Goal: Answer question/provide support: Share knowledge or assist other users

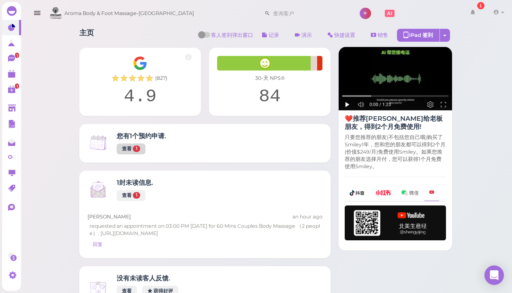
click at [130, 145] on link "查看 1" at bounding box center [131, 148] width 29 height 11
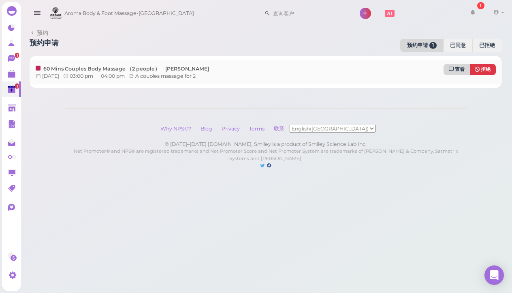
click at [454, 67] on icon at bounding box center [451, 69] width 5 height 6
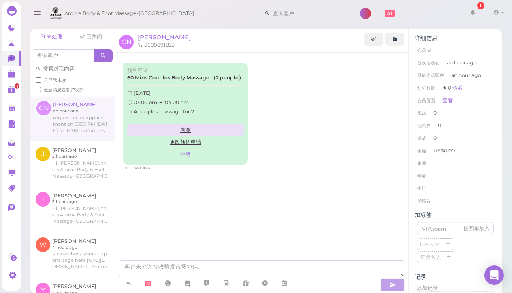
click at [193, 124] on link "同意" at bounding box center [185, 130] width 117 height 12
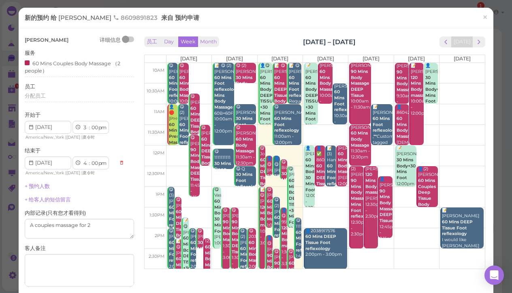
click at [103, 176] on div "[PERSON_NAME] 详细信息 服务 60 Mins Couples Body Massage （2 people） 员工 分配员工 开始于 1 2 3…" at bounding box center [80, 180] width 110 height 289
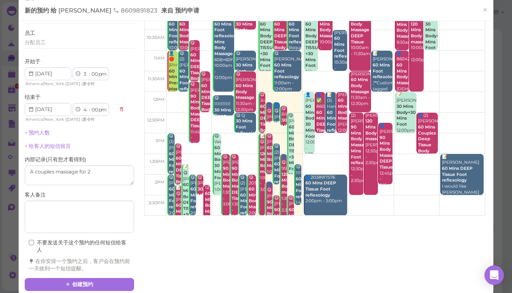
scroll to position [53, 0]
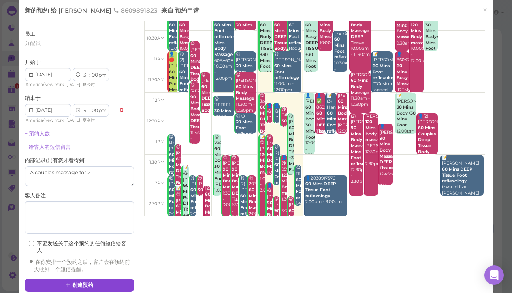
click at [99, 279] on button "创建预约" at bounding box center [80, 285] width 110 height 13
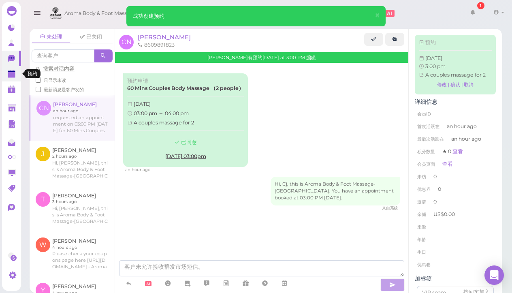
click at [14, 73] on polygon at bounding box center [11, 75] width 7 height 6
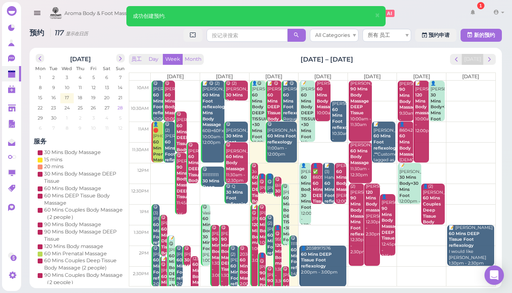
click at [120, 109] on span "28" at bounding box center [120, 107] width 7 height 7
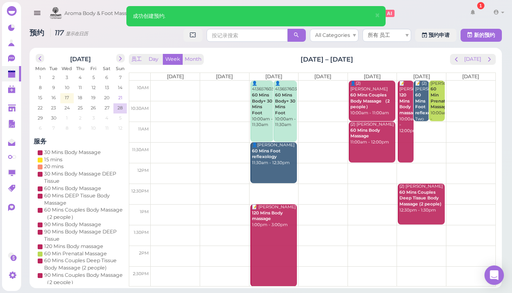
click at [125, 93] on td "21" at bounding box center [119, 97] width 13 height 8
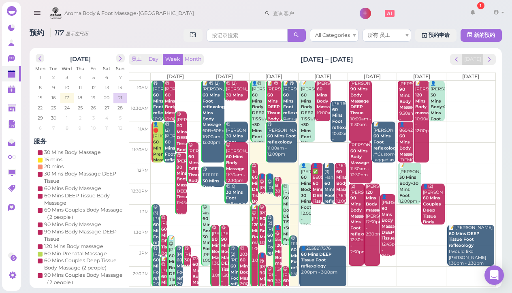
click at [477, 76] on span "[DATE]" at bounding box center [470, 76] width 17 height 6
click at [156, 58] on button "Day" at bounding box center [153, 59] width 19 height 11
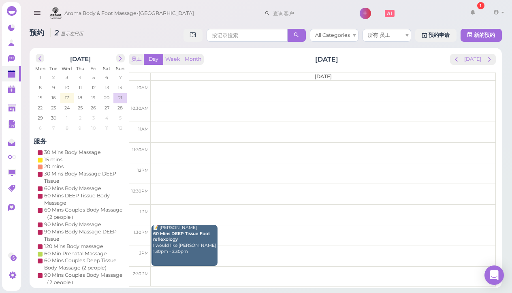
click at [295, 185] on td at bounding box center [323, 194] width 345 height 21
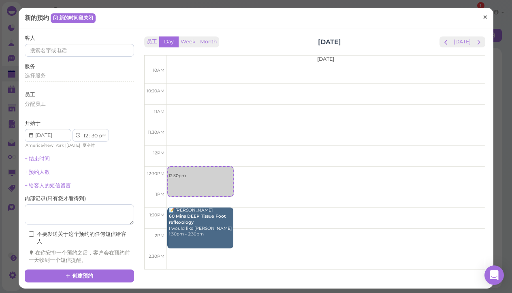
click at [482, 17] on link "×" at bounding box center [485, 17] width 15 height 19
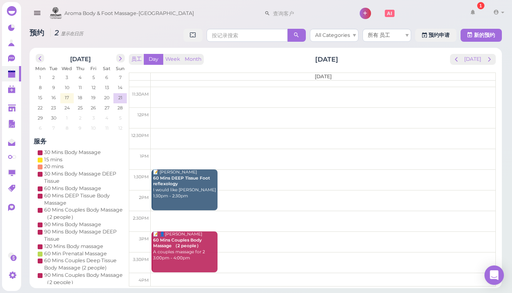
scroll to position [56, 0]
click at [116, 107] on td "28" at bounding box center [119, 107] width 13 height 8
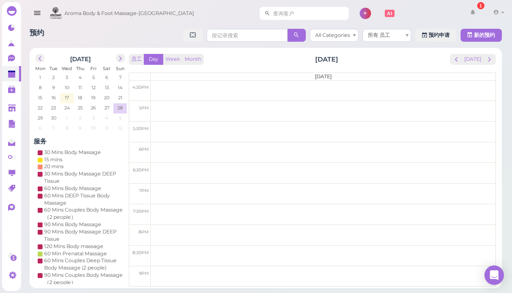
scroll to position [269, 0]
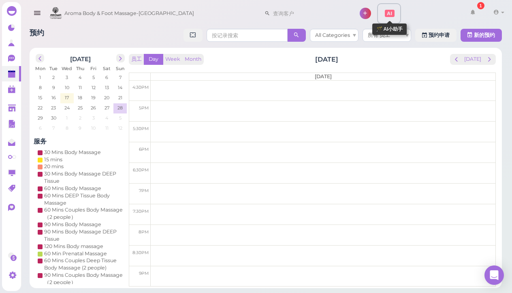
click at [385, 14] on icon at bounding box center [390, 13] width 10 height 7
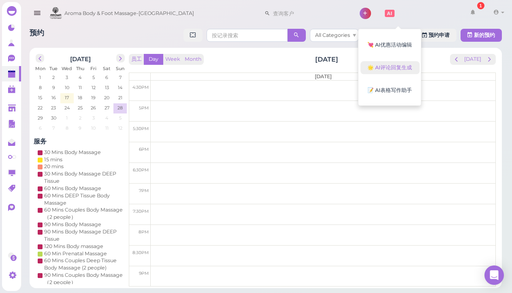
click at [370, 72] on button "🌟 AI评论回复生成" at bounding box center [390, 67] width 59 height 13
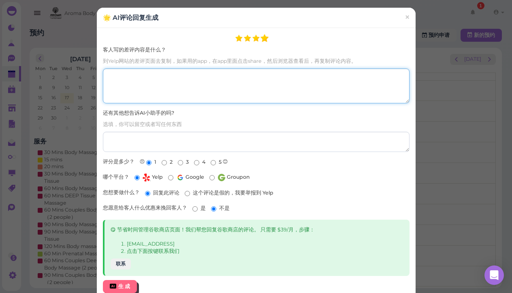
click at [272, 78] on textarea "客人写的差评内容是什么？" at bounding box center [256, 85] width 307 height 34
paste textarea "[PERSON_NAME] was amazing! One of the best deep tissues I have ever had. Will d…"
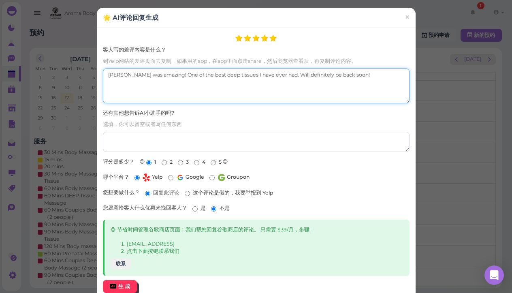
type textarea "[PERSON_NAME] was amazing! One of the best deep tissues I have ever had. Will d…"
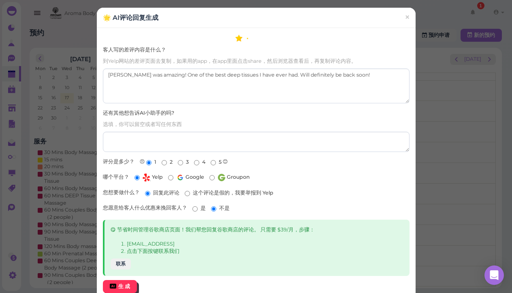
click at [128, 286] on div "生 成" at bounding box center [124, 286] width 12 height 7
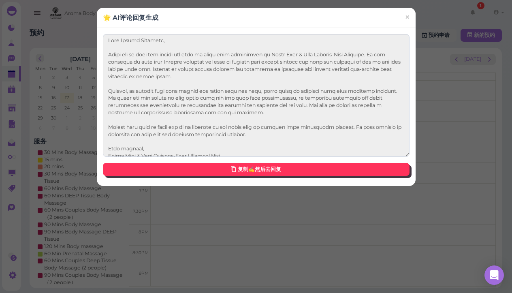
click at [213, 170] on link "复制✍️然后去回复" at bounding box center [256, 169] width 307 height 13
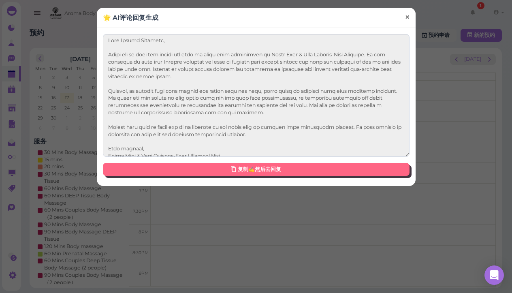
click at [405, 14] on span "×" at bounding box center [406, 16] width 5 height 11
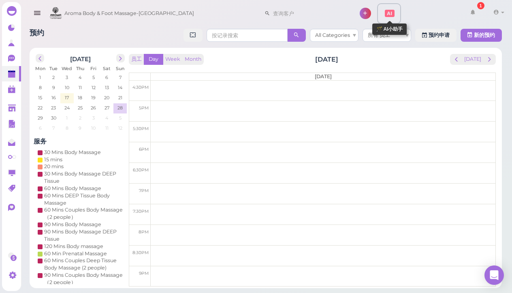
click at [385, 17] on icon at bounding box center [390, 14] width 10 height 10
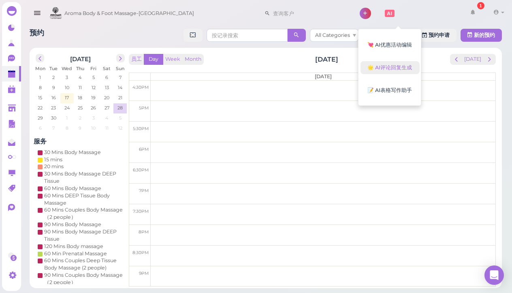
click at [392, 71] on button "🌟 AI评论回复生成" at bounding box center [390, 67] width 59 height 13
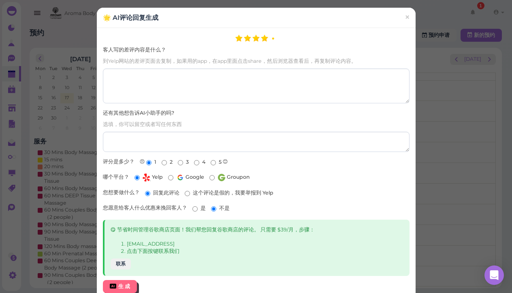
click at [214, 160] on input "5" at bounding box center [213, 162] width 5 height 5
radio input "true"
click at [170, 175] on input "Google" at bounding box center [170, 177] width 5 height 5
radio input "true"
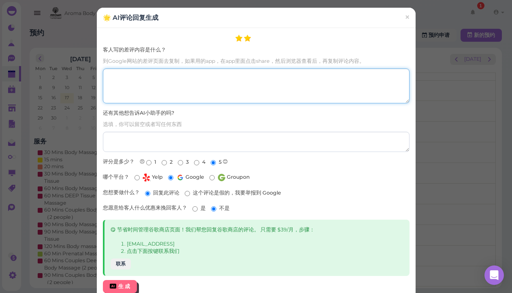
click at [177, 87] on textarea "客人写的差评内容是什么？" at bounding box center [256, 85] width 307 height 34
paste textarea "Lore Ipsumd Sitametc, Adipi eli se doei tem incidi utl etdo ma aliqu enim admin…"
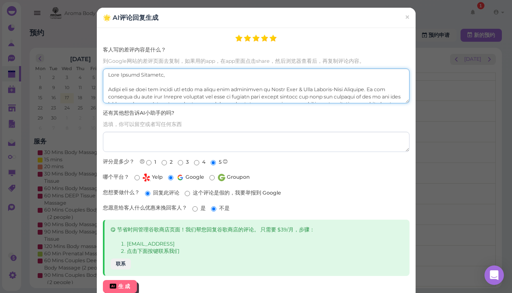
scroll to position [88, 0]
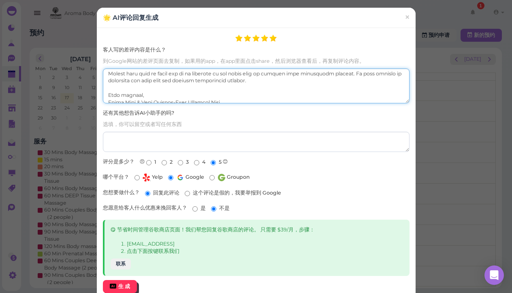
type textarea "Lore Ipsumd Sitametc, Adipi eli se doei tem incidi utl etdo ma aliqu enim admin…"
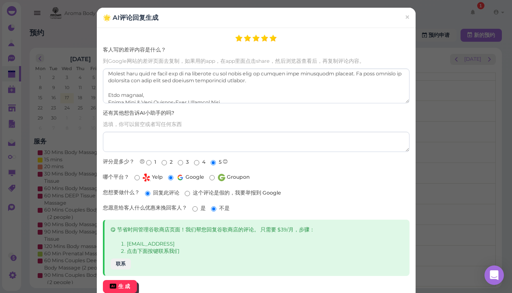
click at [130, 282] on button "生 成" at bounding box center [120, 286] width 34 height 13
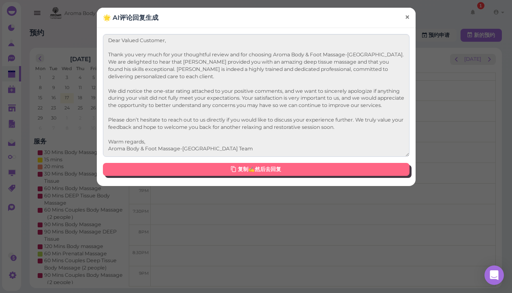
click at [410, 16] on link "×" at bounding box center [407, 17] width 15 height 19
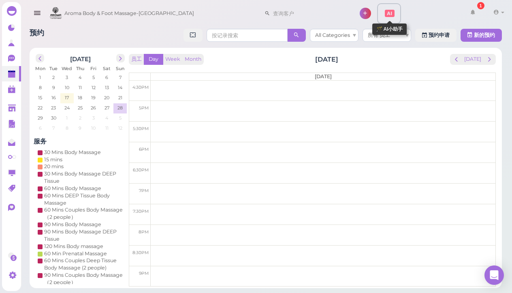
click at [385, 15] on icon at bounding box center [390, 13] width 10 height 7
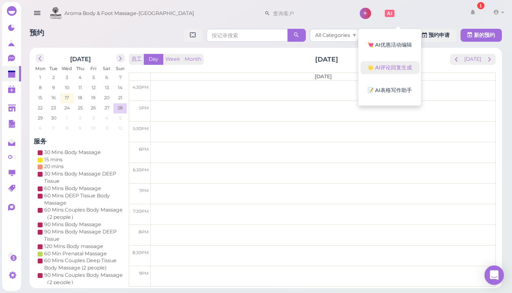
click at [385, 66] on button "🌟 AI评论回复生成" at bounding box center [390, 67] width 59 height 13
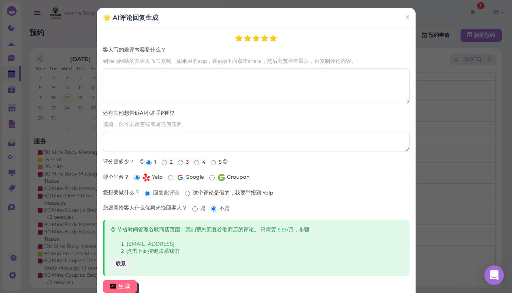
click at [214, 161] on input "5" at bounding box center [213, 162] width 5 height 5
radio input "true"
click at [170, 178] on input "Google" at bounding box center [170, 177] width 5 height 5
radio input "true"
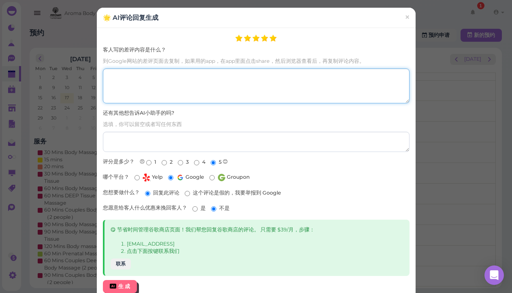
click at [190, 94] on textarea "客人写的差评内容是什么？" at bounding box center [256, 85] width 307 height 34
paste textarea "[PERSON_NAME] was amazing! One of the best deep tissues I have ever had. Will d…"
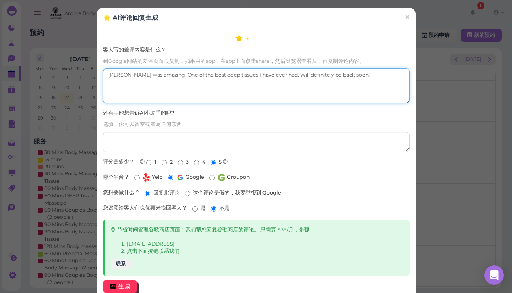
type textarea "[PERSON_NAME] was amazing! One of the best deep tissues I have ever had. Will d…"
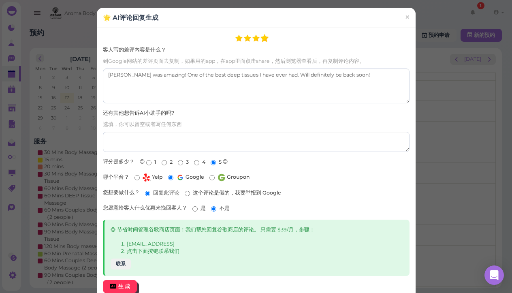
click at [125, 287] on button "生 成" at bounding box center [120, 286] width 34 height 13
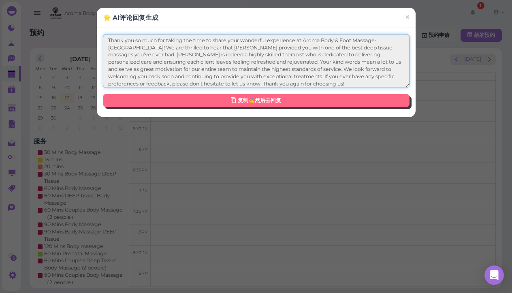
drag, startPoint x: 109, startPoint y: 41, endPoint x: 324, endPoint y: 118, distance: 228.4
click at [324, 118] on div "🌟 AI评论回复生成 × Thank you so much for taking the time to share your wonderful expe…" at bounding box center [256, 146] width 512 height 293
drag, startPoint x: 108, startPoint y: 38, endPoint x: 295, endPoint y: 123, distance: 205.3
click at [295, 123] on div "🌟 AI评论回复生成 × Thank you so much for taking the time to share your wonderful expe…" at bounding box center [256, 146] width 512 height 293
click at [227, 71] on textarea "Thank you so much for taking the time to share your wonderful experience at Aro…" at bounding box center [256, 61] width 307 height 54
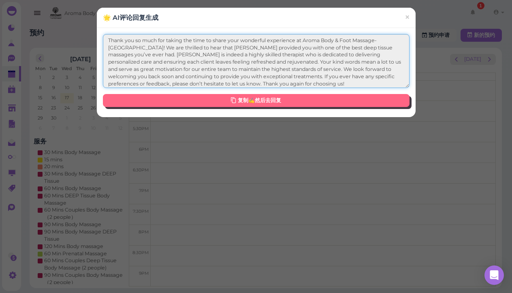
drag, startPoint x: 272, startPoint y: 84, endPoint x: 103, endPoint y: 38, distance: 175.8
click at [103, 38] on textarea "Thank you so much for taking the time to share your wonderful experience at Aro…" at bounding box center [256, 61] width 307 height 54
click at [149, 57] on textarea "Thank you so much for taking the time to share your wonderful experience at Aro…" at bounding box center [256, 61] width 307 height 54
drag, startPoint x: 109, startPoint y: 39, endPoint x: 364, endPoint y: 163, distance: 283.8
click at [364, 163] on div "🌟 AI评论回复生成 × Thank you so much for taking the time to share your wonderful expe…" at bounding box center [256, 146] width 512 height 293
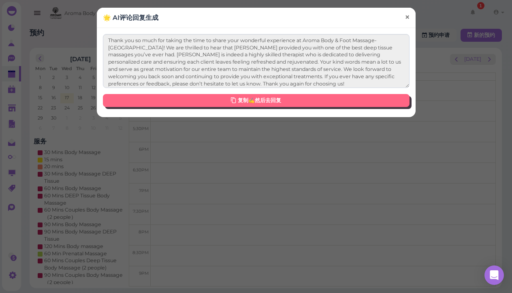
click at [408, 12] on span "×" at bounding box center [406, 16] width 5 height 11
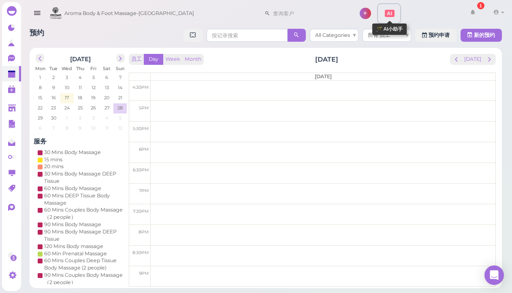
click at [385, 16] on icon at bounding box center [390, 13] width 10 height 7
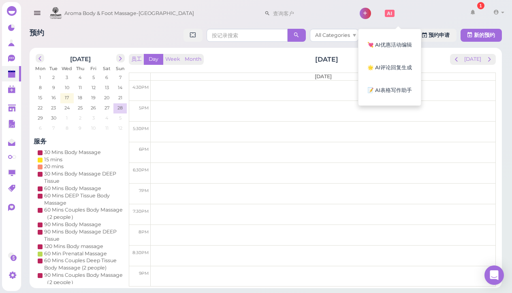
click at [379, 75] on div "💘 AI优惠活动编辑 🌟 AI评论回复生成 📝 AI表格写作助手" at bounding box center [389, 67] width 63 height 77
click at [380, 68] on button "🌟 AI评论回复生成" at bounding box center [390, 67] width 59 height 13
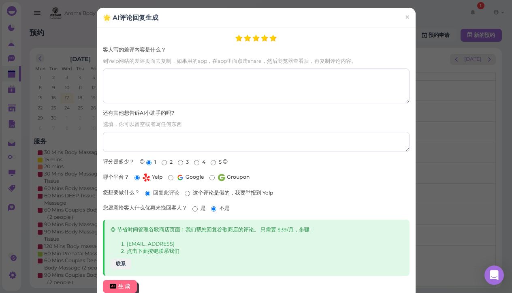
click at [214, 163] on input "5" at bounding box center [213, 162] width 5 height 5
radio input "true"
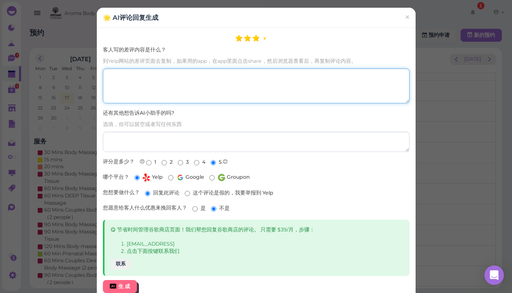
click at [208, 79] on textarea "客人写的差评内容是什么？" at bounding box center [256, 85] width 307 height 34
paste textarea "Thank you so much for taking the time to share your wonderful experience at Aro…"
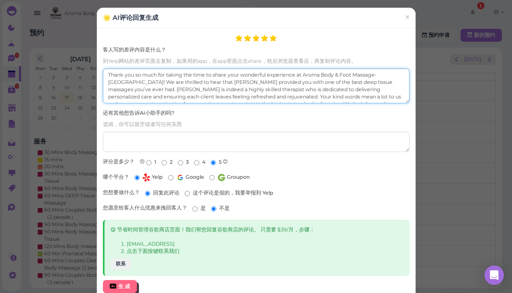
scroll to position [19, 0]
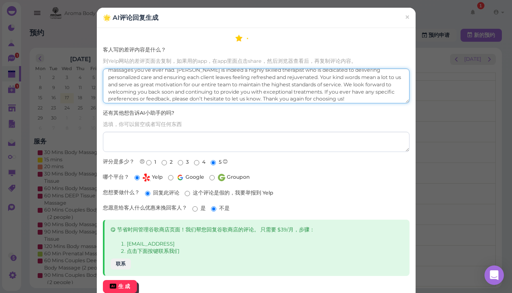
type textarea "Thank you so much for taking the time to share your wonderful experience at Aro…"
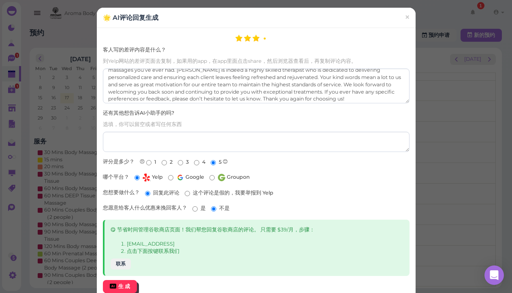
click at [126, 280] on button "生 成" at bounding box center [120, 286] width 34 height 13
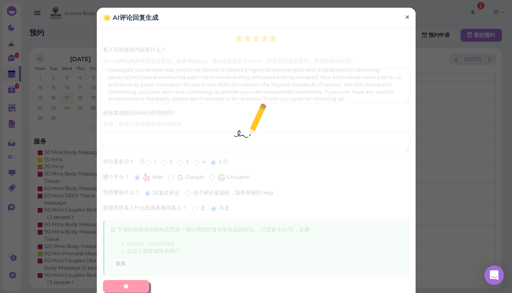
click at [405, 16] on span "×" at bounding box center [406, 16] width 5 height 11
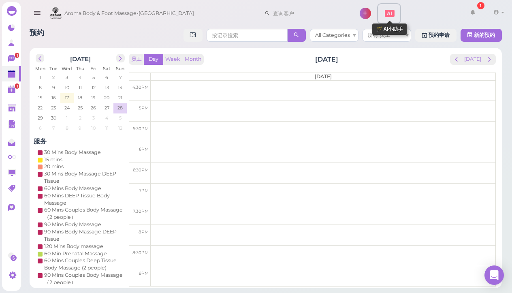
click at [385, 14] on icon at bounding box center [390, 14] width 10 height 10
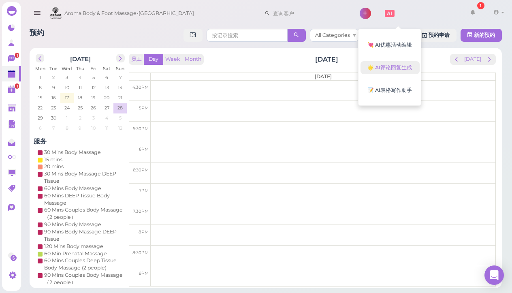
click at [387, 66] on button "🌟 AI评论回复生成" at bounding box center [390, 67] width 59 height 13
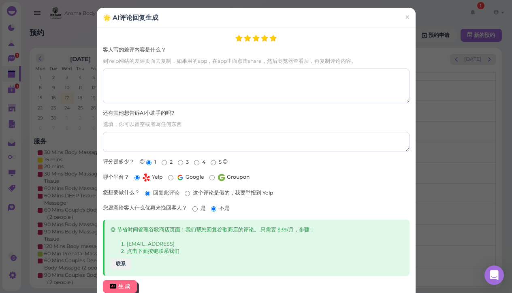
click at [214, 161] on input "5" at bounding box center [213, 162] width 5 height 5
radio input "true"
click at [176, 176] on img at bounding box center [180, 177] width 8 height 8
click at [173, 176] on input "Google" at bounding box center [170, 177] width 5 height 5
radio input "true"
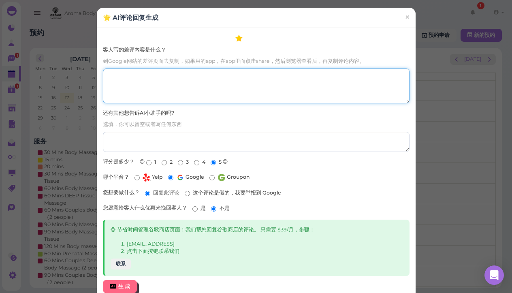
click at [191, 88] on textarea "客人写的差评内容是什么？" at bounding box center [256, 85] width 307 height 34
paste textarea "[PERSON_NAME] was amazing! One of the best deep tissues I have ever had. Will d…"
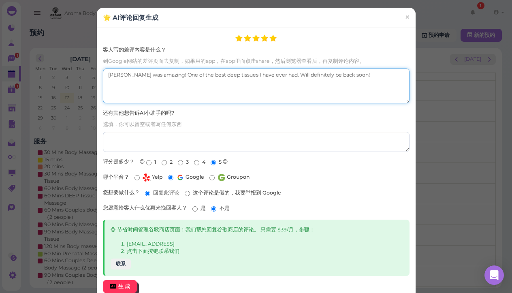
type textarea "[PERSON_NAME] was amazing! One of the best deep tissues I have ever had. Will d…"
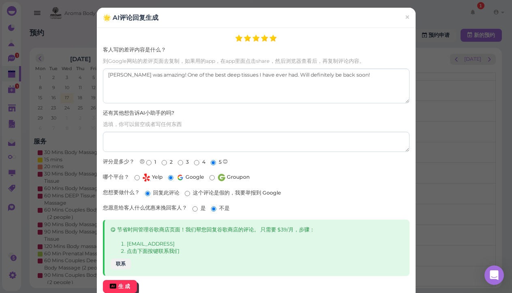
click at [130, 280] on button "生 成" at bounding box center [120, 286] width 34 height 13
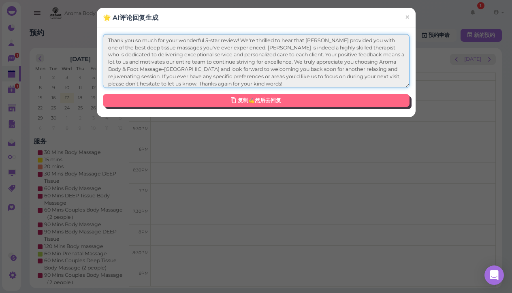
drag, startPoint x: 109, startPoint y: 40, endPoint x: 240, endPoint y: 156, distance: 174.8
click at [240, 156] on div "🌟 AI评论回复生成 × Thank you so much for your wonderful 5-star review! We're thrilled…" at bounding box center [256, 146] width 512 height 293
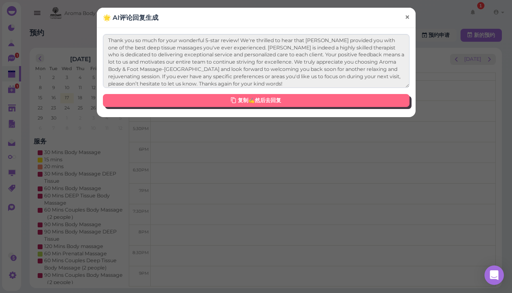
click at [408, 18] on span "×" at bounding box center [406, 16] width 5 height 11
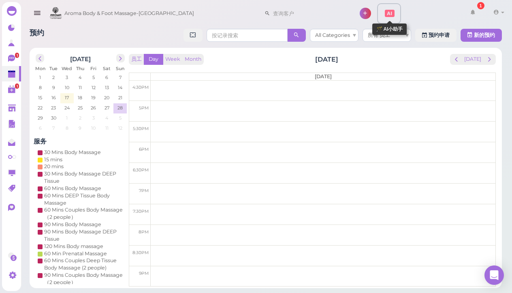
click at [385, 13] on icon at bounding box center [390, 14] width 10 height 10
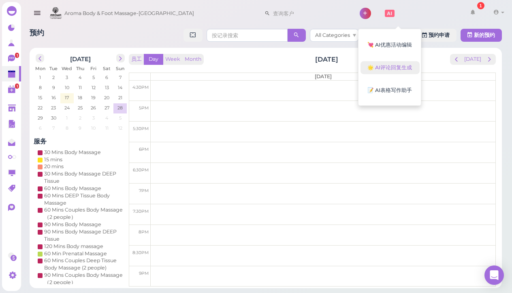
click at [381, 66] on button "🌟 AI评论回复生成" at bounding box center [390, 67] width 59 height 13
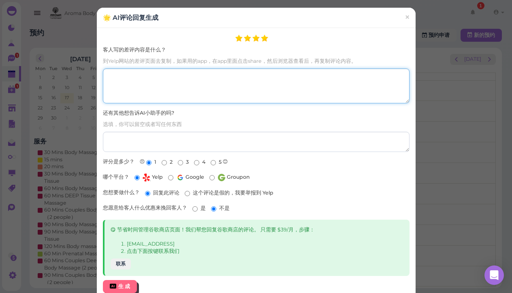
click at [220, 84] on textarea "客人写的差评内容是什么？" at bounding box center [256, 85] width 307 height 34
paste textarea "Wonderful place. Kind and hardworking people. Easy to get an appointment the sa…"
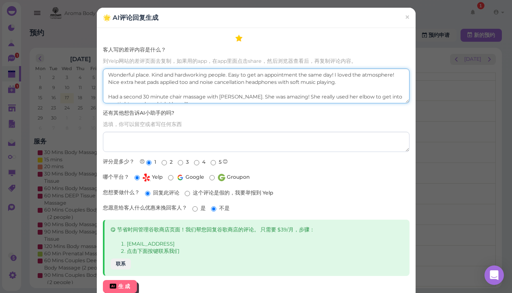
scroll to position [3, 0]
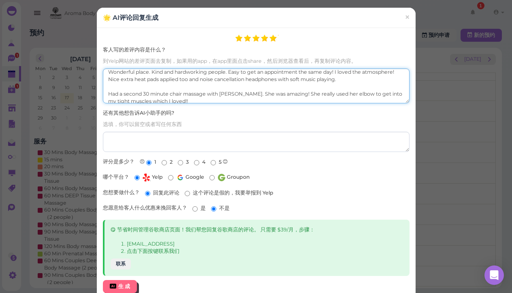
type textarea "Wonderful place. Kind and hardworking people. Easy to get an appointment the sa…"
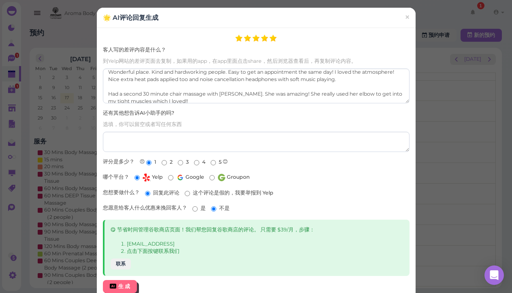
click at [216, 159] on label "5" at bounding box center [216, 161] width 11 height 7
click at [216, 160] on input "5" at bounding box center [213, 162] width 5 height 5
radio input "true"
click at [130, 283] on button "生 成" at bounding box center [120, 286] width 34 height 13
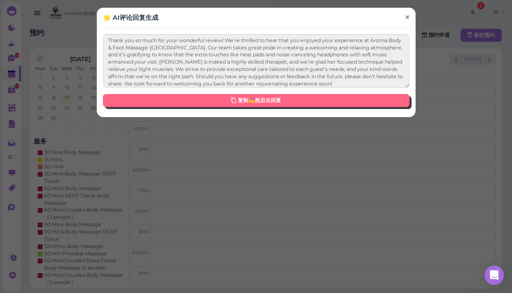
click at [405, 13] on span "×" at bounding box center [406, 16] width 5 height 11
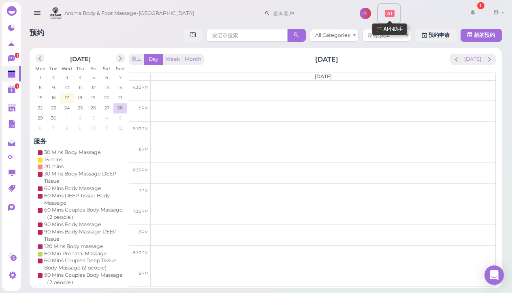
click at [385, 18] on icon at bounding box center [390, 14] width 10 height 10
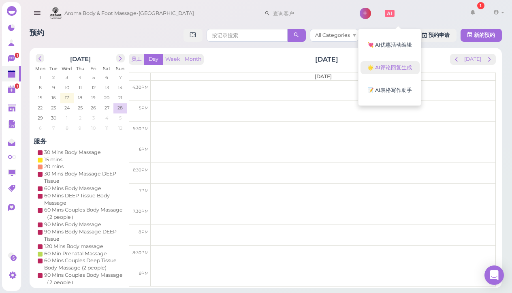
click at [383, 66] on button "🌟 AI评论回复生成" at bounding box center [390, 67] width 59 height 13
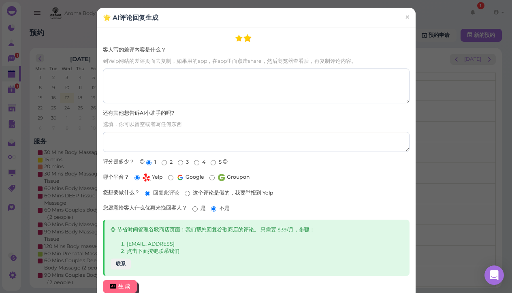
click at [212, 161] on input "5" at bounding box center [213, 162] width 5 height 5
radio input "true"
click at [182, 175] on img at bounding box center [180, 177] width 8 height 8
click at [173, 175] on input "Google" at bounding box center [170, 177] width 5 height 5
radio input "true"
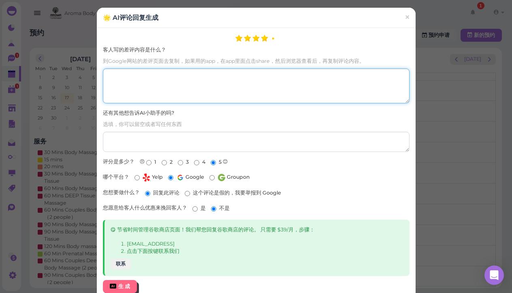
click at [198, 70] on textarea "客人写的差评内容是什么？" at bounding box center [256, 85] width 307 height 34
paste textarea "Wonderful place. Kind and hardworking people. Easy to get an appointment the sa…"
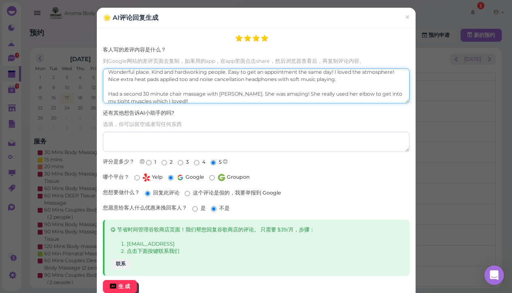
type textarea "Wonderful place. Kind and hardworking people. Easy to get an appointment the sa…"
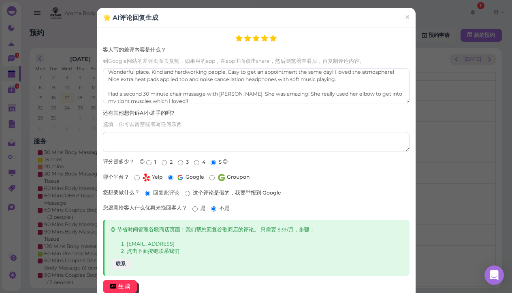
click at [134, 282] on button "生 成" at bounding box center [120, 286] width 34 height 13
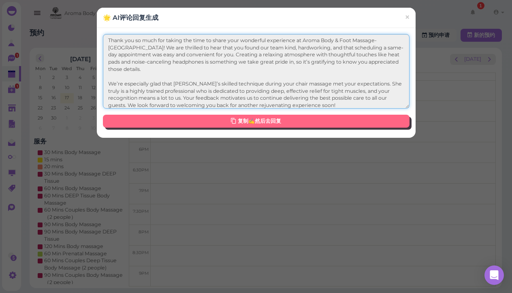
drag, startPoint x: 108, startPoint y: 39, endPoint x: 291, endPoint y: 109, distance: 195.7
click at [291, 109] on div "Thank you so much for taking the time to share your wonderful experience at Aro…" at bounding box center [256, 83] width 319 height 110
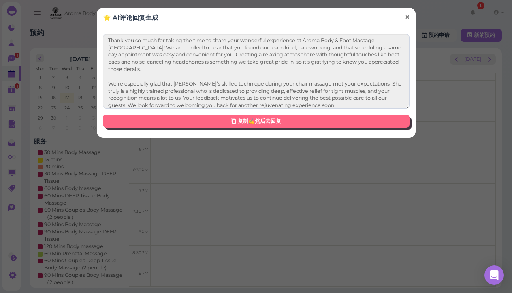
click at [403, 19] on link "×" at bounding box center [407, 17] width 15 height 19
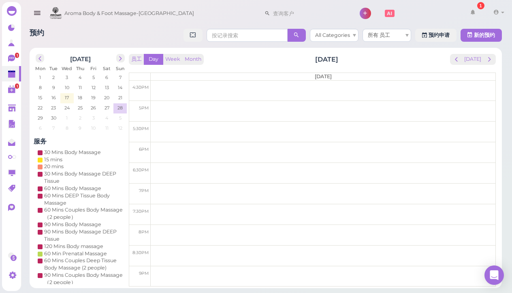
click at [149, 13] on span "Aroma Body & Foot Massage-[GEOGRAPHIC_DATA]" at bounding box center [129, 13] width 130 height 23
click at [75, 16] on span "Aroma Body & Foot Massage-[GEOGRAPHIC_DATA]" at bounding box center [129, 13] width 130 height 23
click at [152, 18] on span "Aroma Body & Foot Massage-[GEOGRAPHIC_DATA]" at bounding box center [129, 13] width 130 height 23
click at [14, 11] on div at bounding box center [12, 11] width 10 height 10
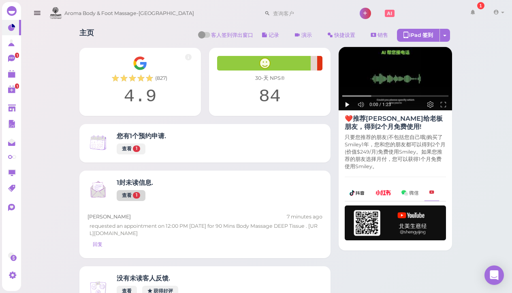
click at [130, 190] on link "查看 1" at bounding box center [131, 195] width 29 height 11
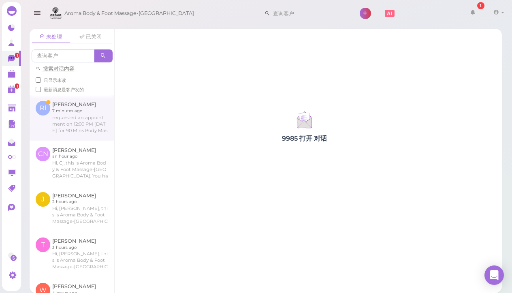
click at [82, 120] on link at bounding box center [72, 117] width 85 height 45
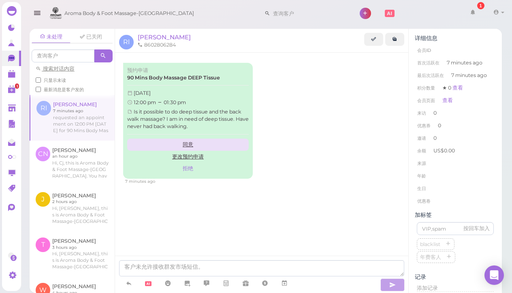
click at [185, 141] on link "同意" at bounding box center [188, 145] width 122 height 12
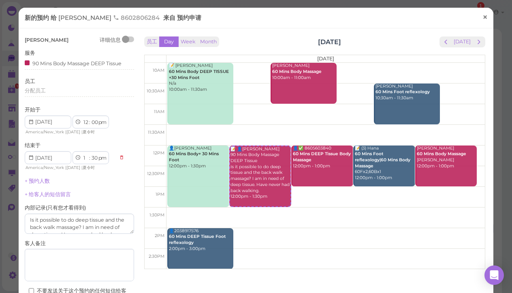
click at [487, 17] on span "×" at bounding box center [485, 16] width 5 height 11
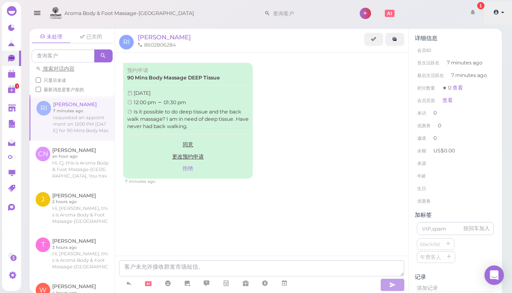
click at [503, 14] on link at bounding box center [499, 13] width 29 height 23
click at [487, 60] on link "登出" at bounding box center [489, 61] width 48 height 10
